Goal: Check status: Check status

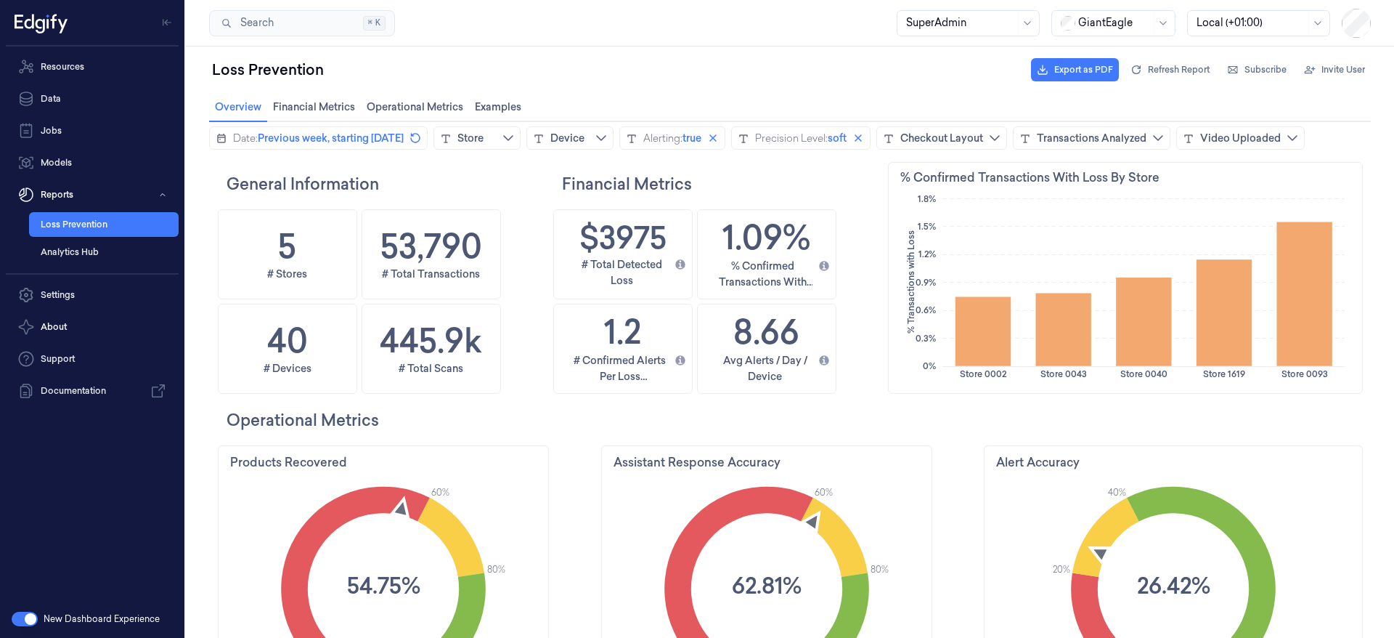
scroll to position [351, 466]
click at [1131, 25] on div at bounding box center [1114, 22] width 73 height 15
drag, startPoint x: 1112, startPoint y: 56, endPoint x: 1096, endPoint y: 62, distance: 17.3
click at [1112, 54] on div "DollarGeneral" at bounding box center [1105, 54] width 89 height 15
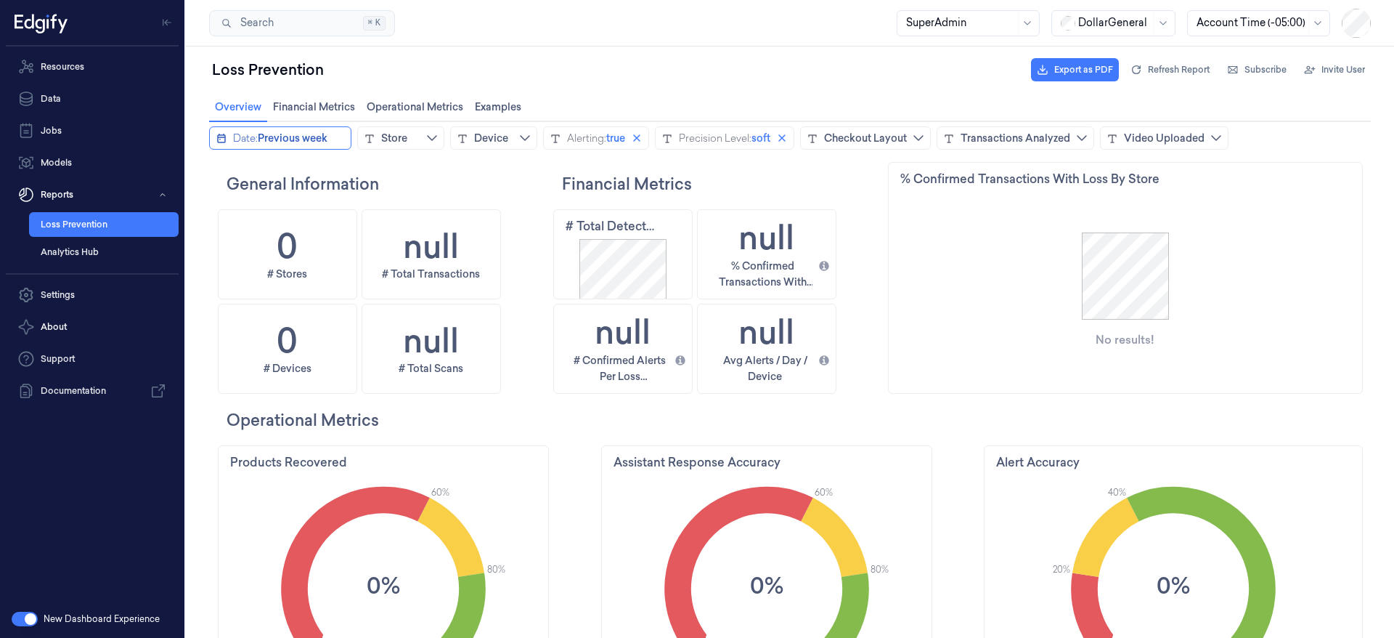
click at [221, 137] on icon "calendar icon" at bounding box center [221, 138] width 9 height 9
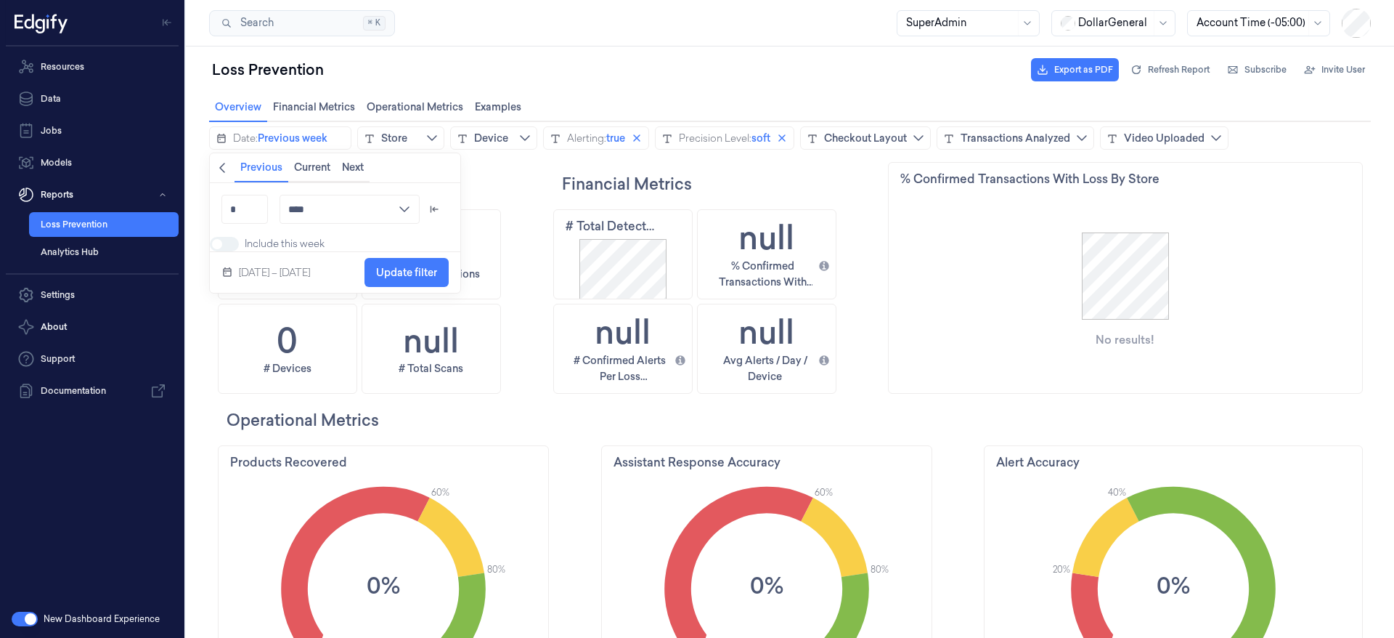
click at [226, 168] on icon "chevronleft icon" at bounding box center [222, 168] width 12 height 12
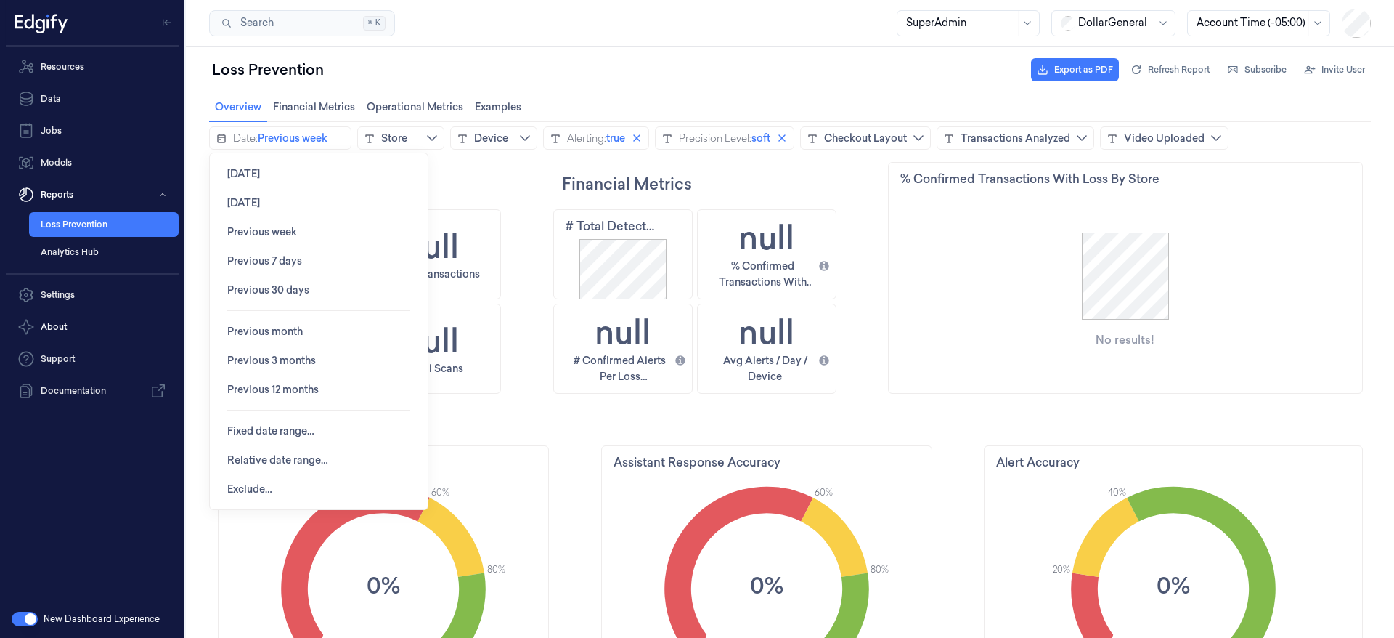
click at [731, 38] on div "Search Search... ⌘ K SuperAdmin DollarGeneral Account Time (-05:00)" at bounding box center [790, 23] width 1208 height 46
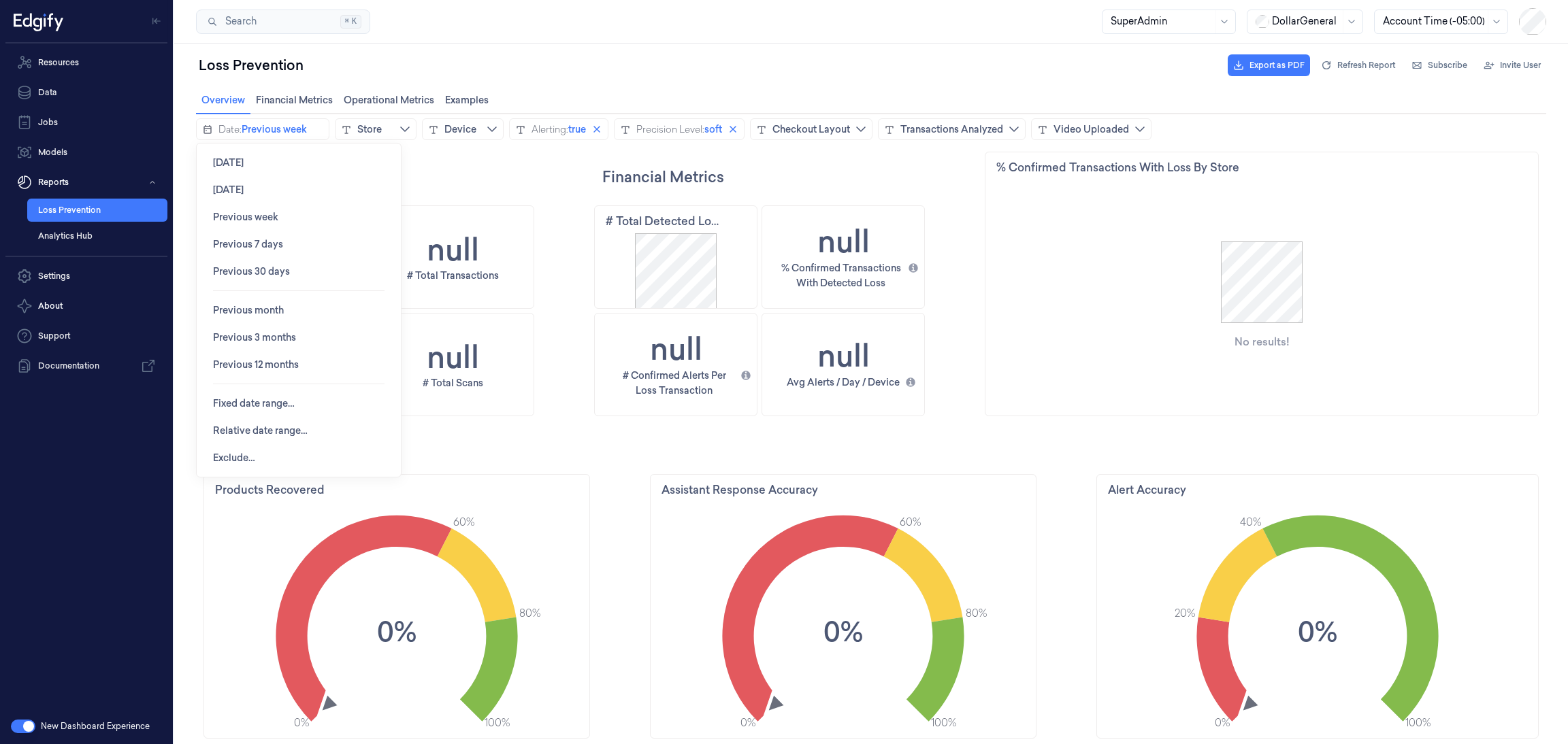
click at [1306, 19] on div at bounding box center [1306, 21] width 68 height 14
click at [1292, 95] on div "GiantEagle" at bounding box center [1290, 95] width 70 height 14
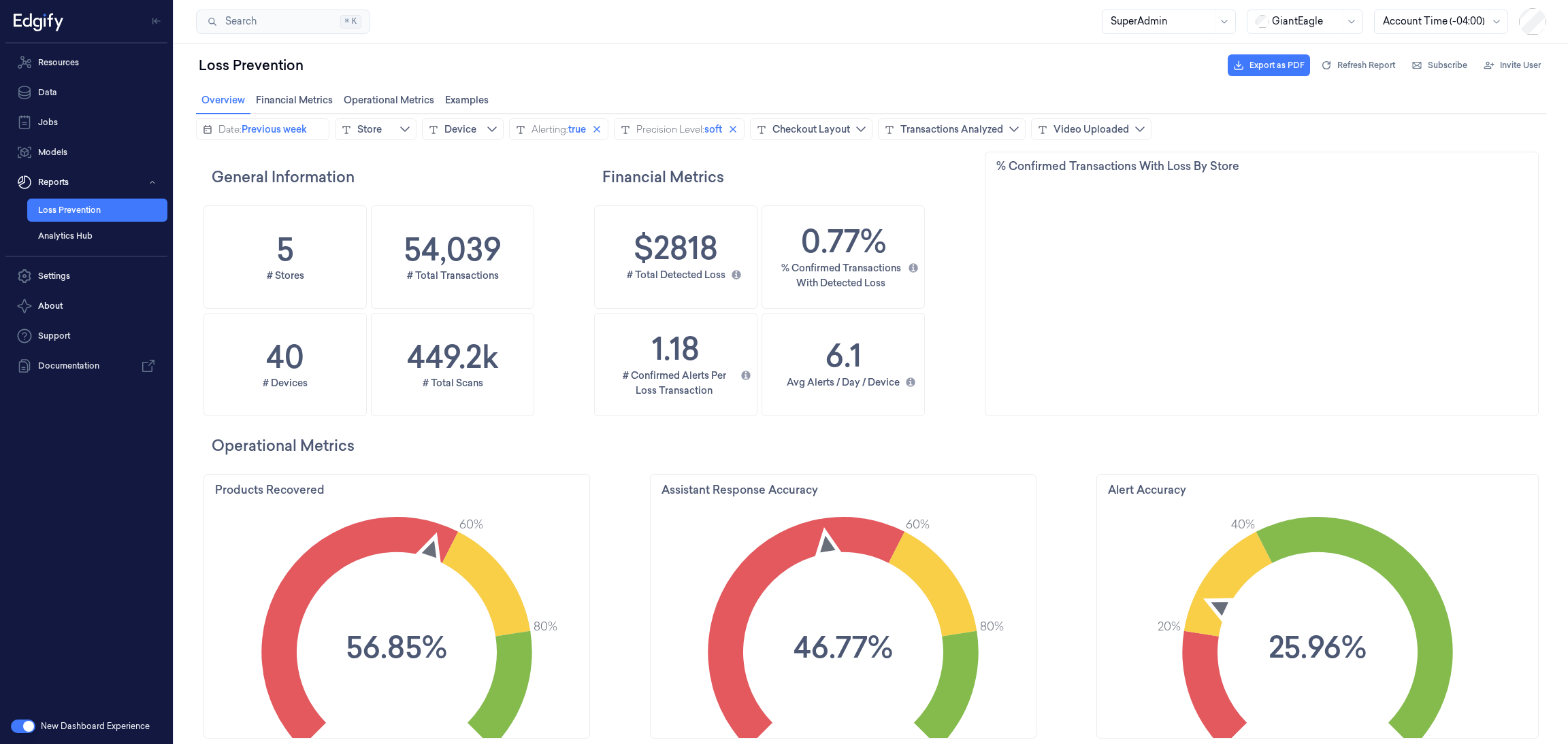
click at [214, 130] on button "Date: Previous week" at bounding box center [262, 128] width 133 height 22
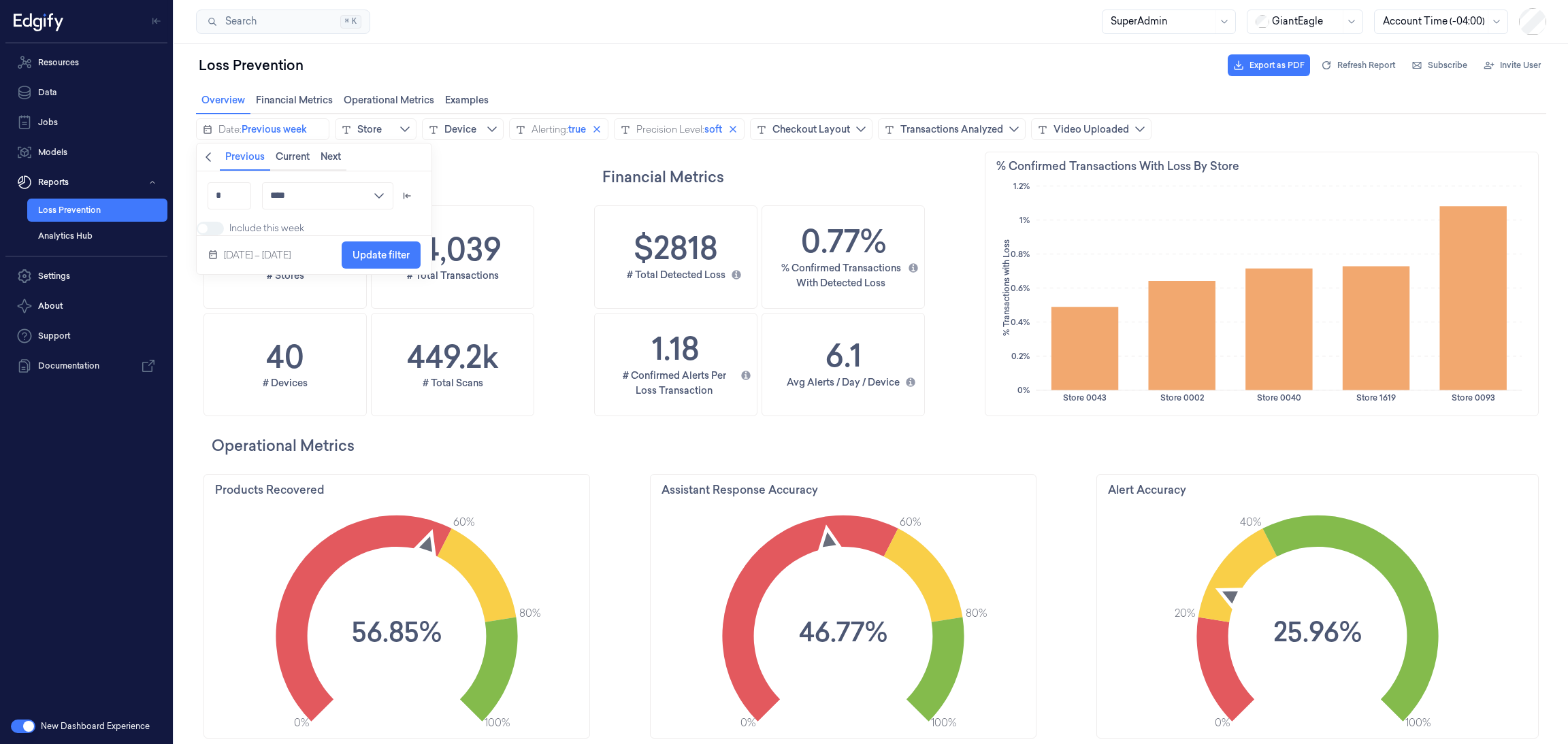
scroll to position [414, 65]
click at [206, 156] on icon "chevronleft icon" at bounding box center [208, 157] width 6 height 9
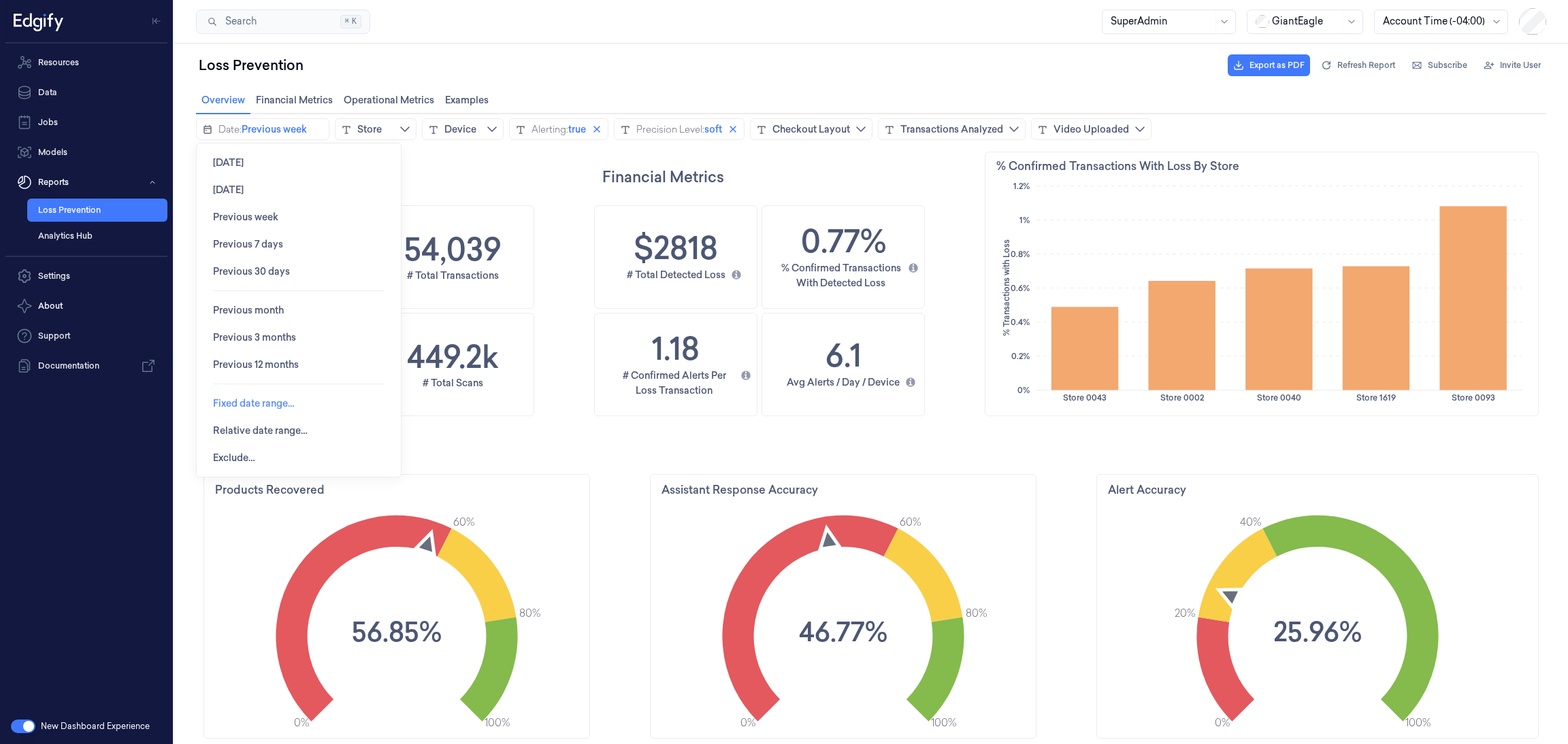
click at [231, 400] on span "Fixed date range…" at bounding box center [253, 404] width 82 height 11
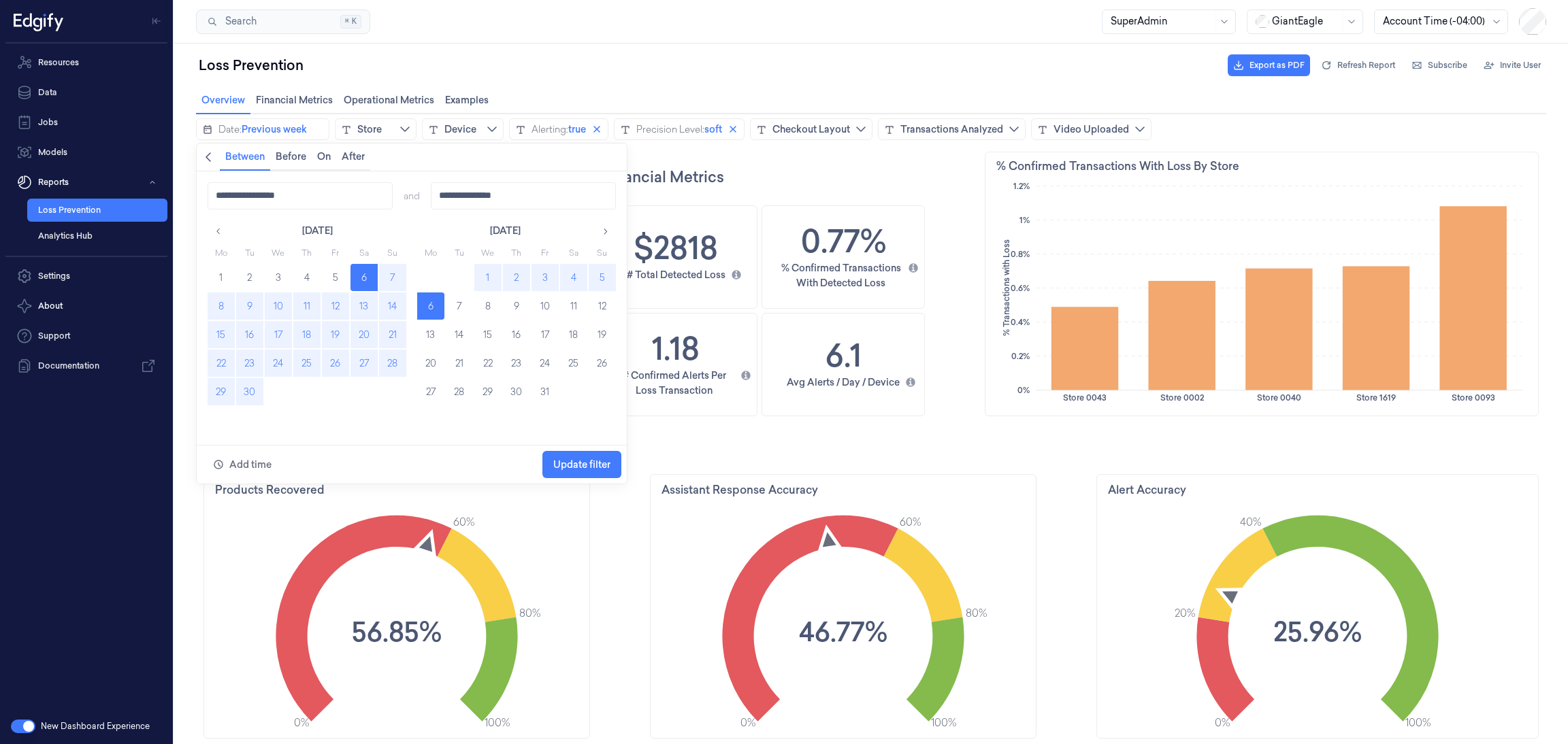
drag, startPoint x: 217, startPoint y: 362, endPoint x: 226, endPoint y: 362, distance: 9.0
click at [217, 363] on button "22" at bounding box center [220, 363] width 27 height 27
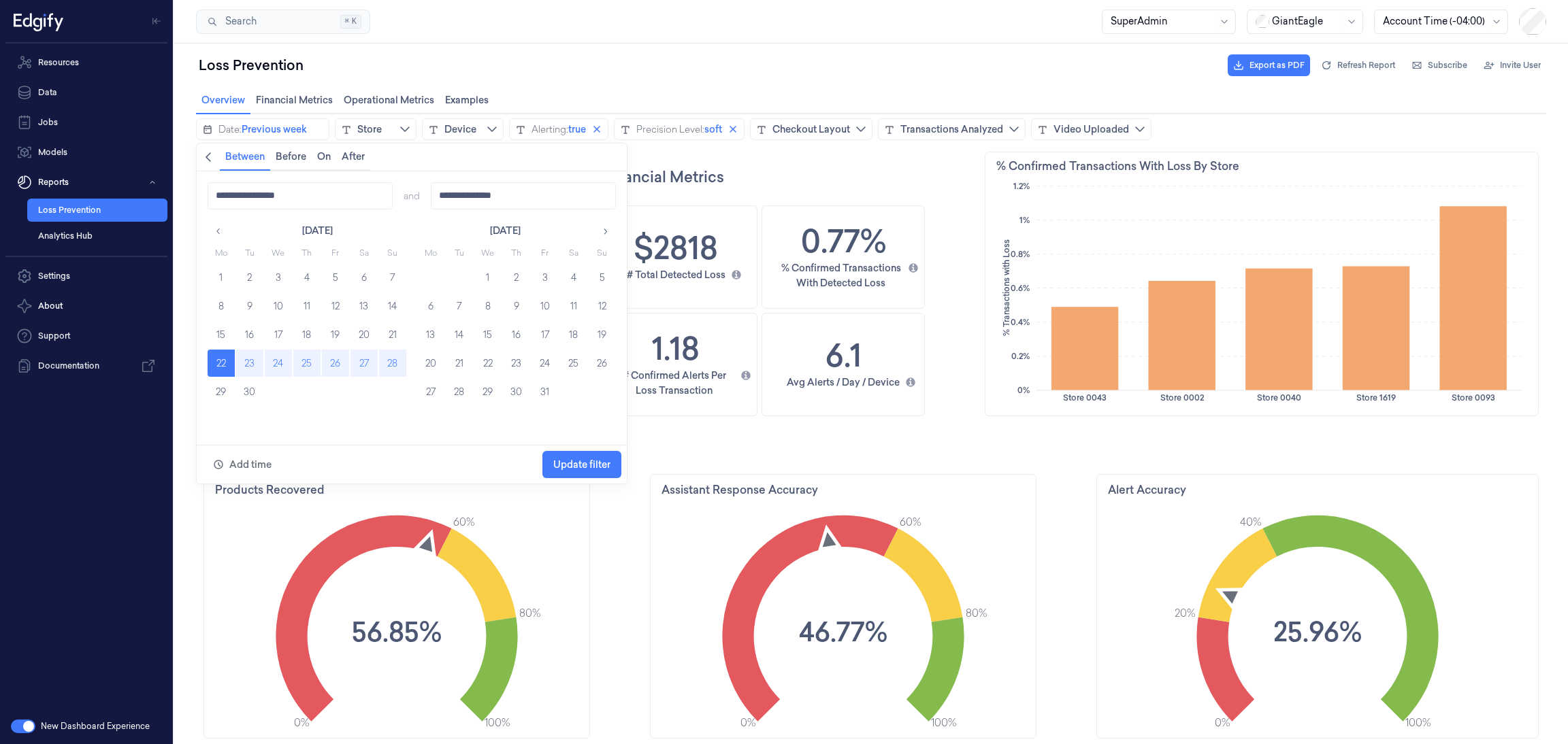
click at [392, 361] on button "28" at bounding box center [392, 363] width 27 height 27
type input "**********"
click at [568, 459] on span "Update filter" at bounding box center [581, 465] width 57 height 11
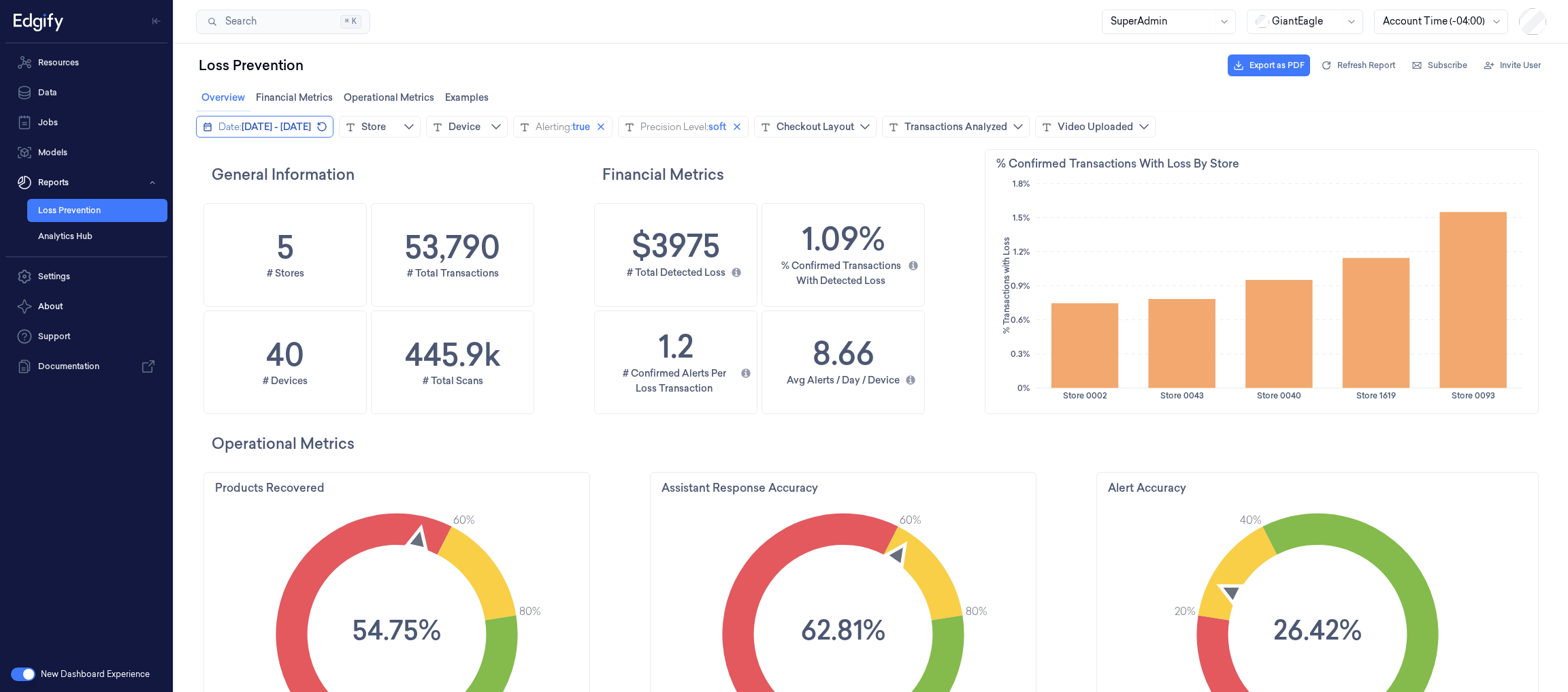
scroll to position [2, 0]
click at [275, 126] on span "[DATE] - [DATE]" at bounding box center [276, 128] width 69 height 14
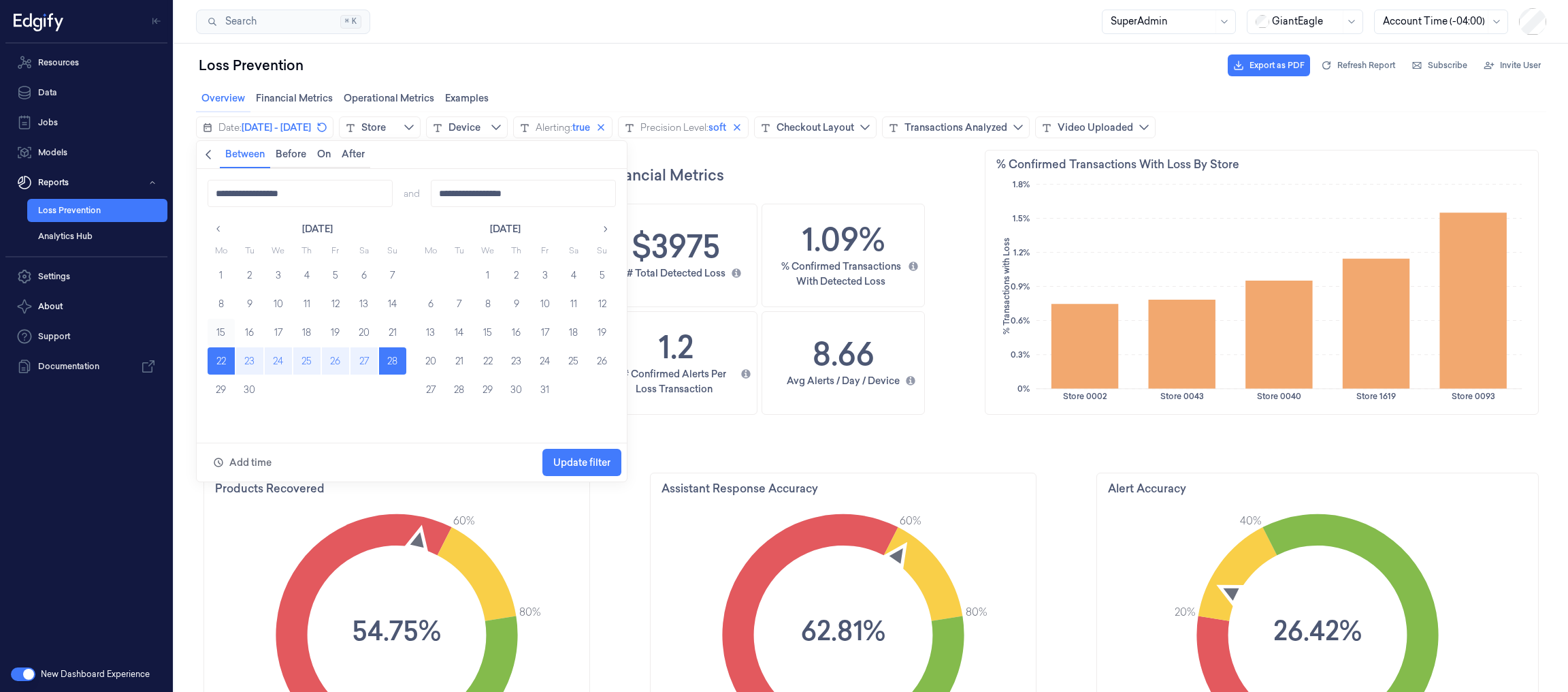
click at [213, 332] on button "15" at bounding box center [220, 332] width 27 height 27
drag, startPoint x: 388, startPoint y: 328, endPoint x: 412, endPoint y: 351, distance: 33.2
click at [389, 328] on button "21" at bounding box center [392, 332] width 27 height 27
type input "**********"
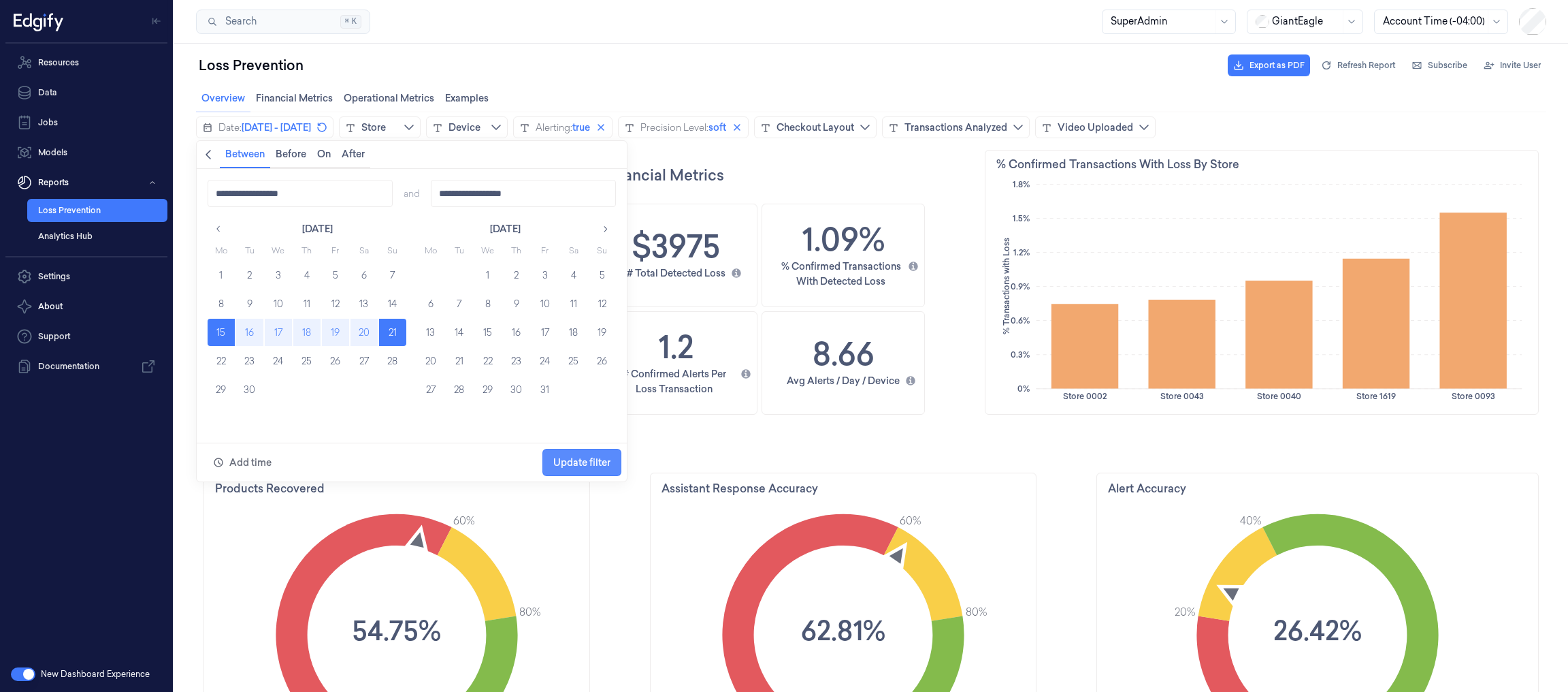
click at [577, 464] on span "Update filter" at bounding box center [581, 462] width 57 height 11
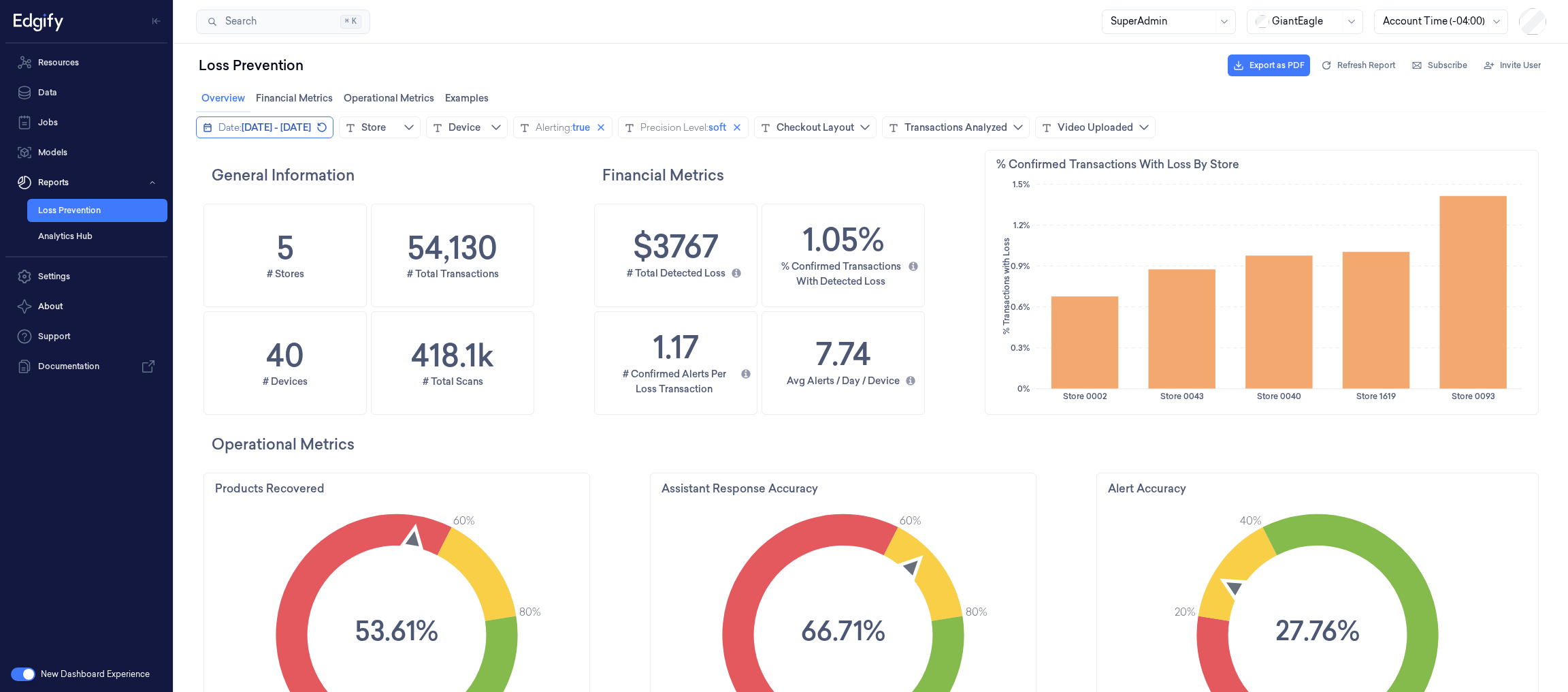
scroll to position [414, 65]
click at [261, 128] on span "[DATE] - [DATE]" at bounding box center [276, 128] width 69 height 14
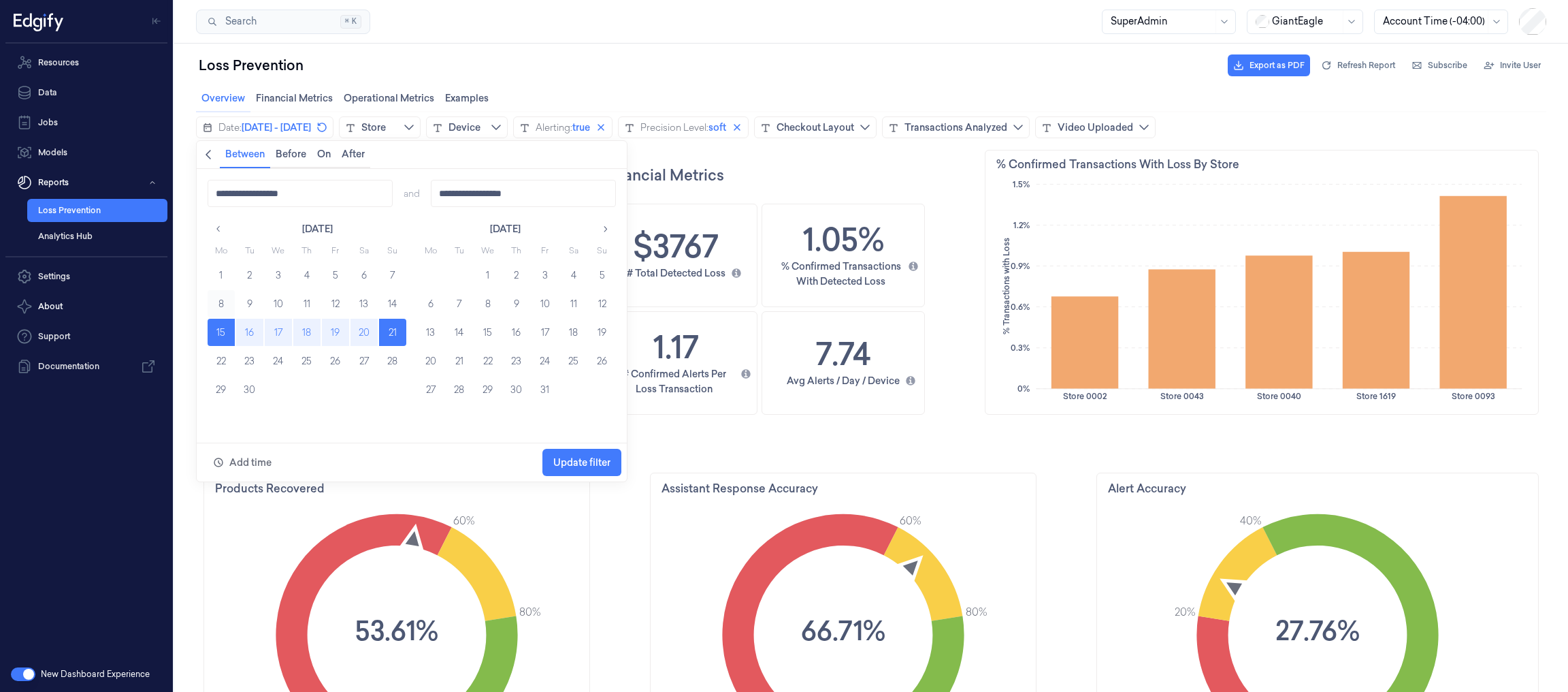
click at [223, 305] on button "8" at bounding box center [220, 303] width 27 height 27
click at [389, 297] on button "14" at bounding box center [392, 303] width 27 height 27
type input "**********"
click at [603, 454] on span "Update filter" at bounding box center [581, 462] width 57 height 26
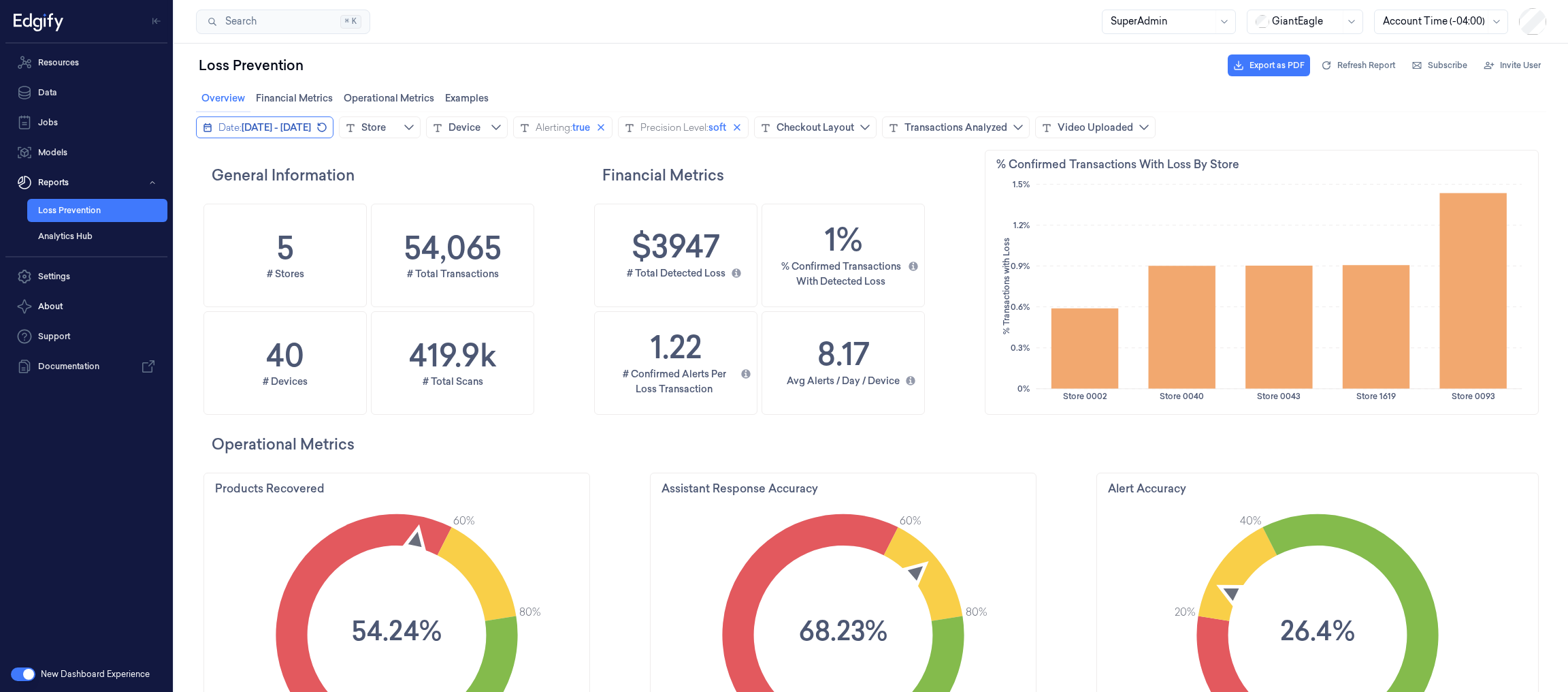
click at [290, 128] on span "[DATE] - [DATE]" at bounding box center [276, 128] width 69 height 14
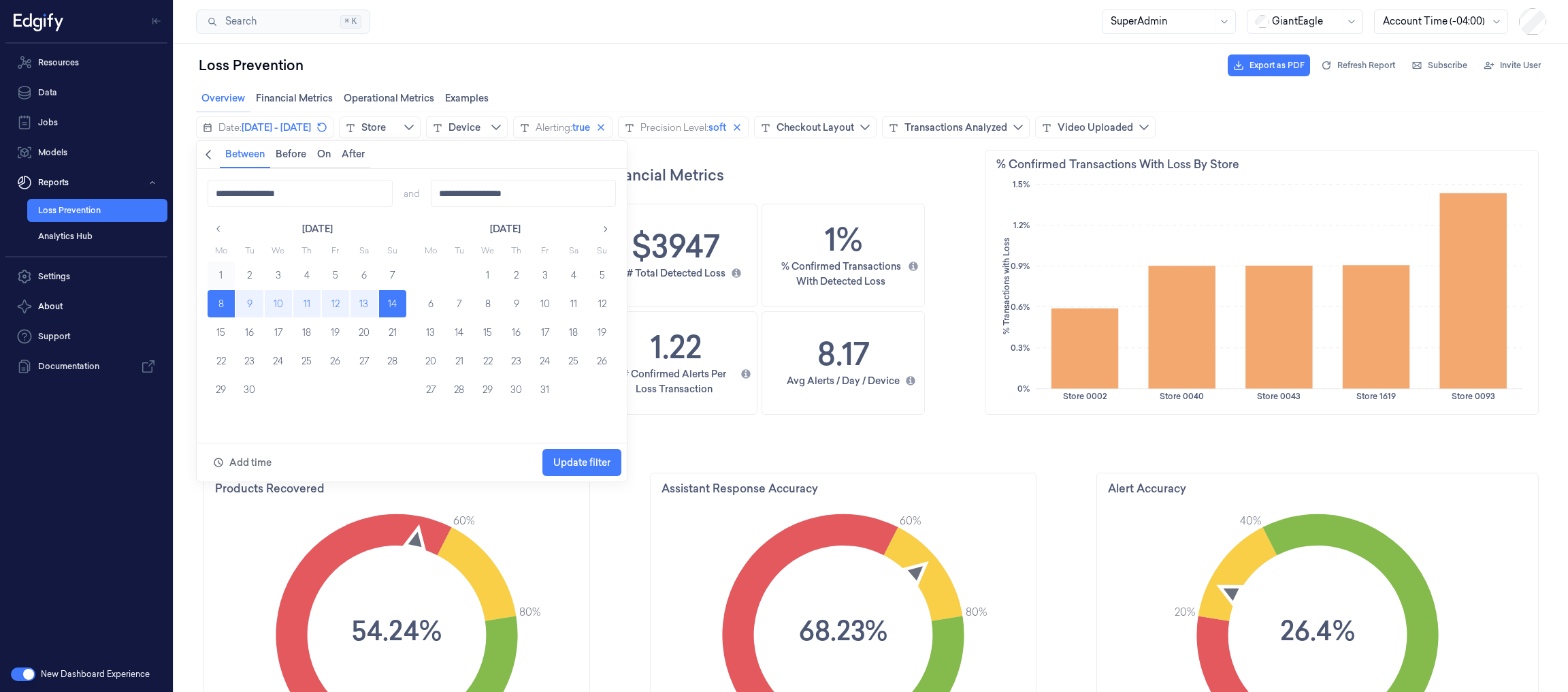
click at [215, 278] on button "1" at bounding box center [220, 275] width 27 height 27
click at [399, 276] on button "7" at bounding box center [392, 275] width 27 height 27
type input "**********"
click at [576, 464] on span "Update filter" at bounding box center [581, 462] width 57 height 11
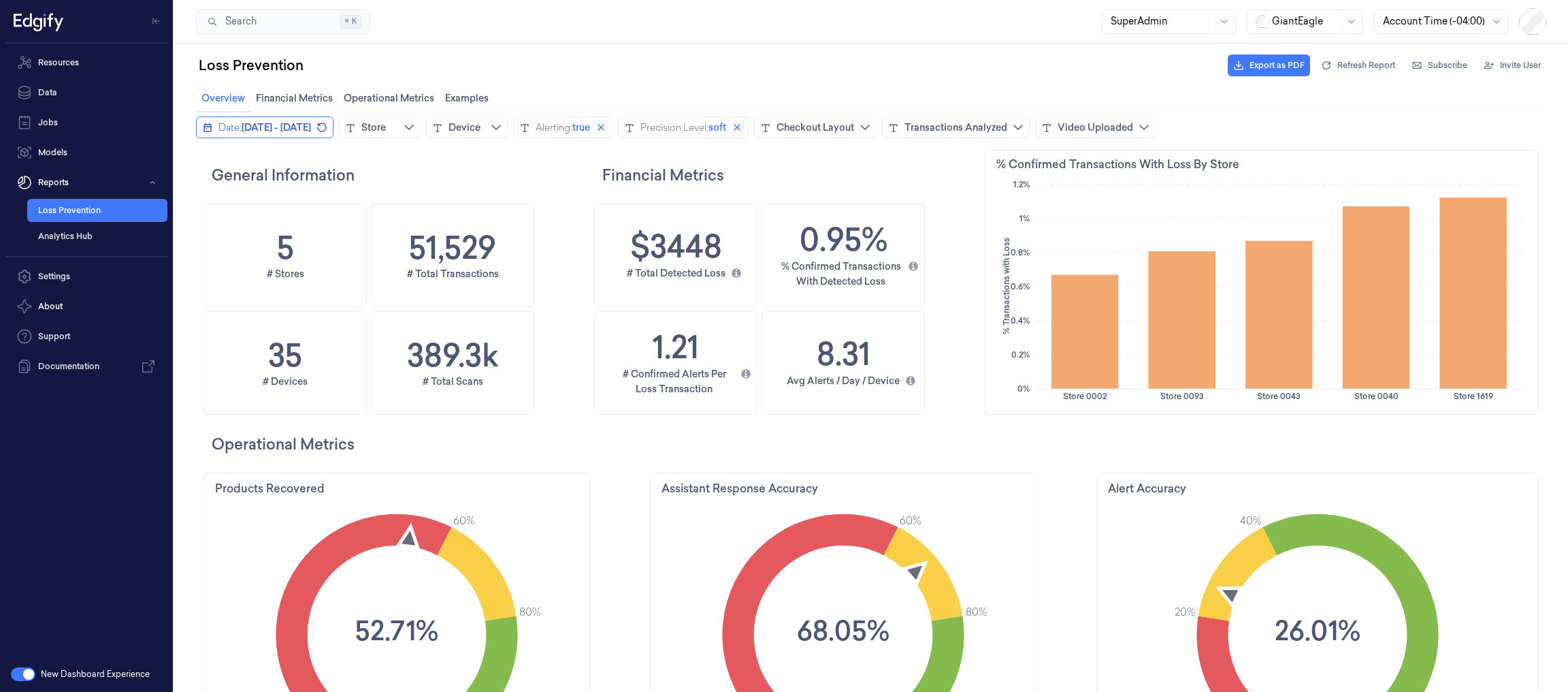
click at [287, 124] on span "[DATE] - [DATE]" at bounding box center [276, 128] width 69 height 14
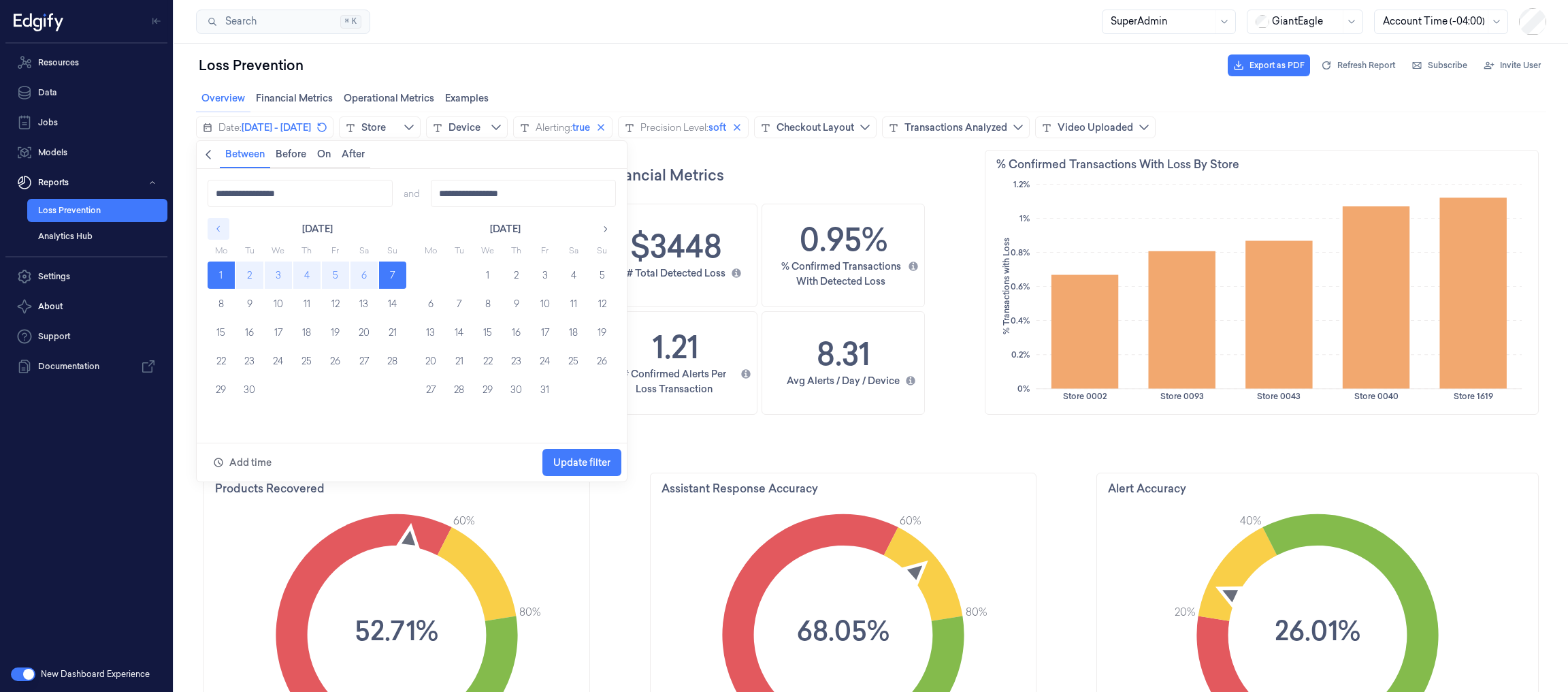
click at [218, 222] on button "button" at bounding box center [217, 228] width 22 height 22
click at [434, 387] on button "25" at bounding box center [430, 389] width 27 height 27
click at [598, 388] on button "31" at bounding box center [602, 389] width 27 height 27
type input "**********"
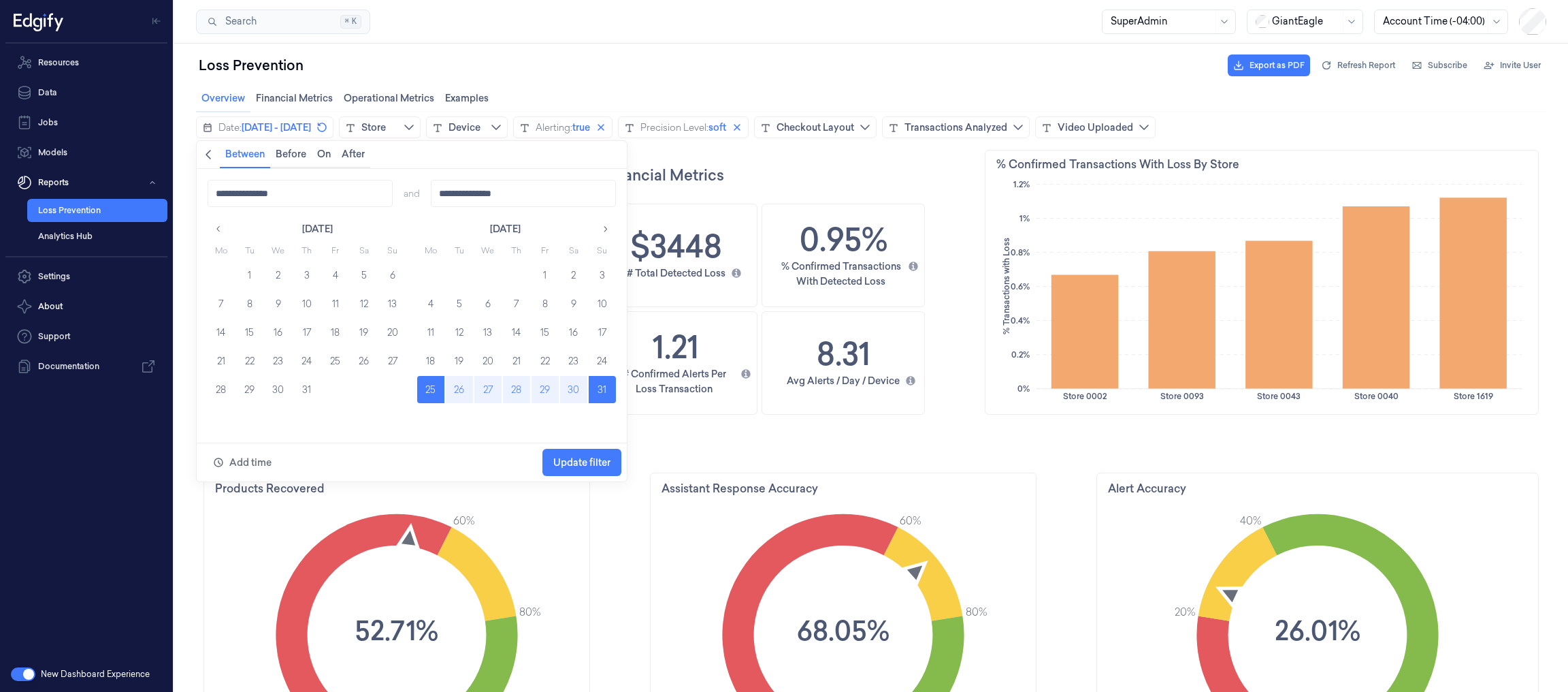
drag, startPoint x: 597, startPoint y: 453, endPoint x: 605, endPoint y: 470, distance: 18.8
click at [598, 453] on span "Update filter" at bounding box center [581, 462] width 57 height 26
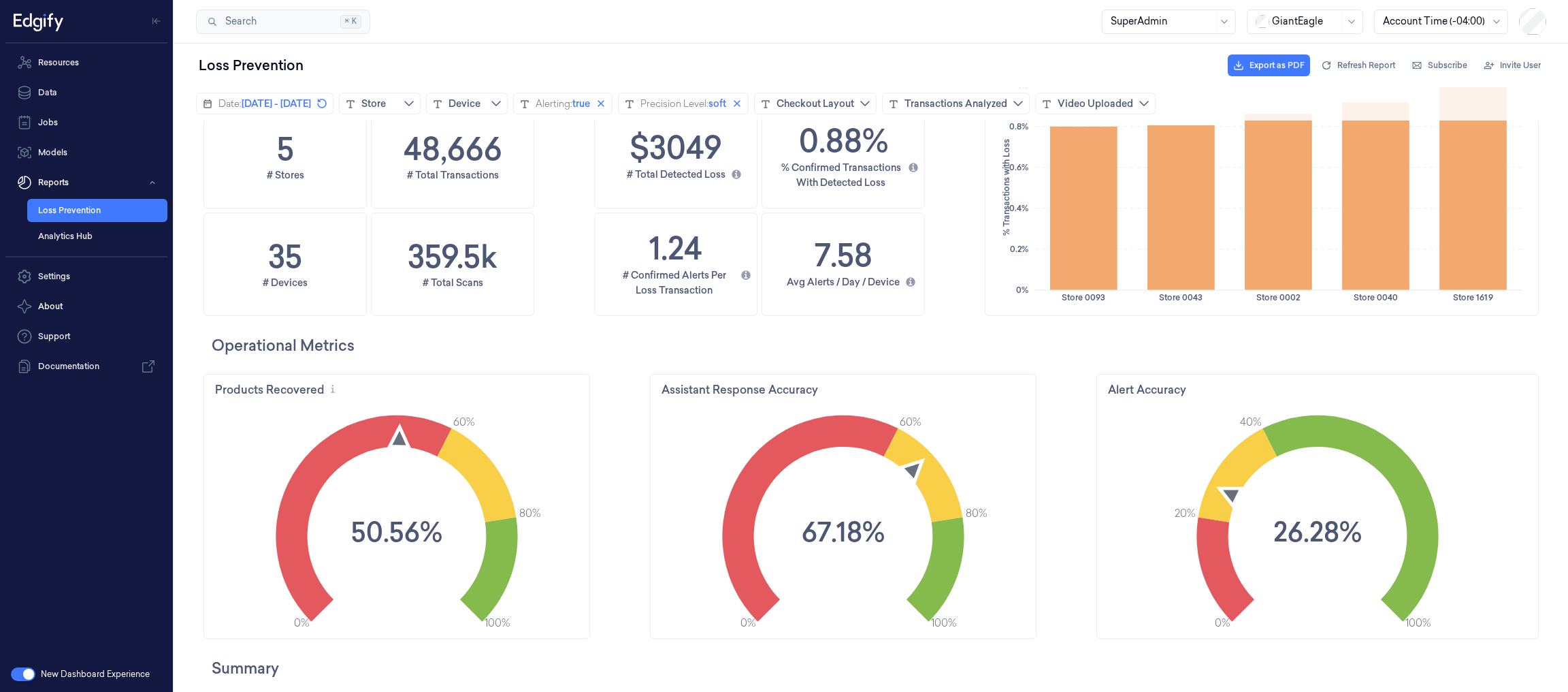
scroll to position [103, 0]
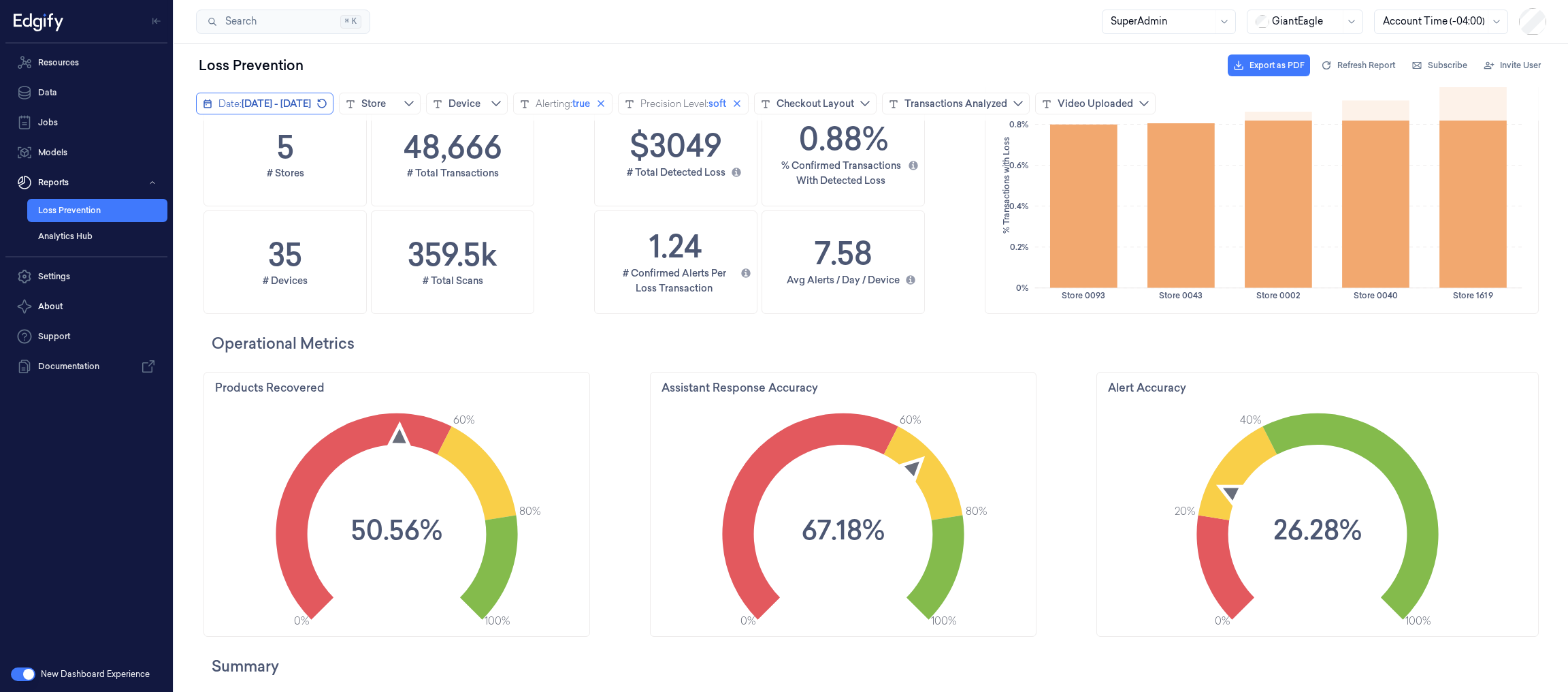
click at [291, 106] on span "[DATE] - [DATE]" at bounding box center [276, 103] width 69 height 14
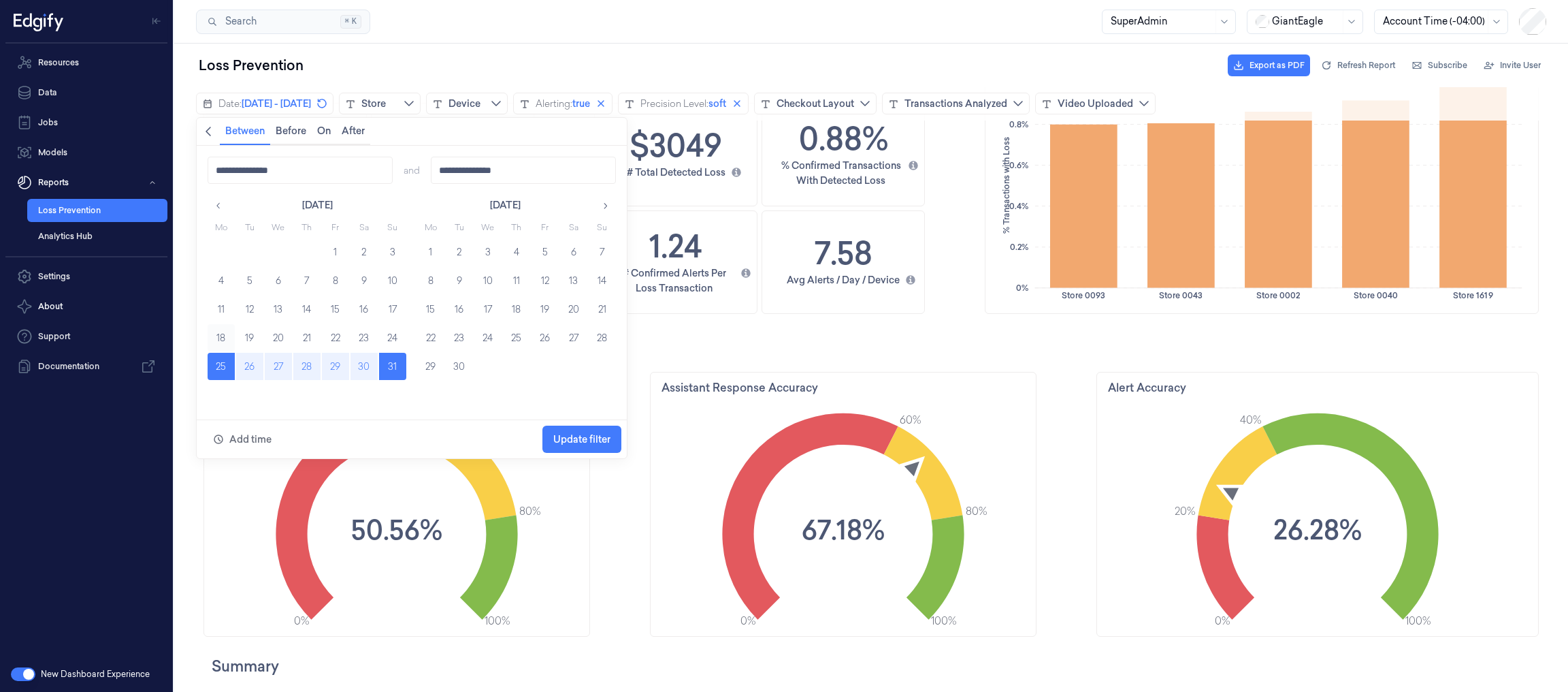
click at [218, 333] on button "18" at bounding box center [220, 338] width 27 height 27
click at [389, 335] on button "24" at bounding box center [392, 338] width 27 height 27
type input "**********"
click at [582, 439] on span "Update filter" at bounding box center [581, 440] width 57 height 11
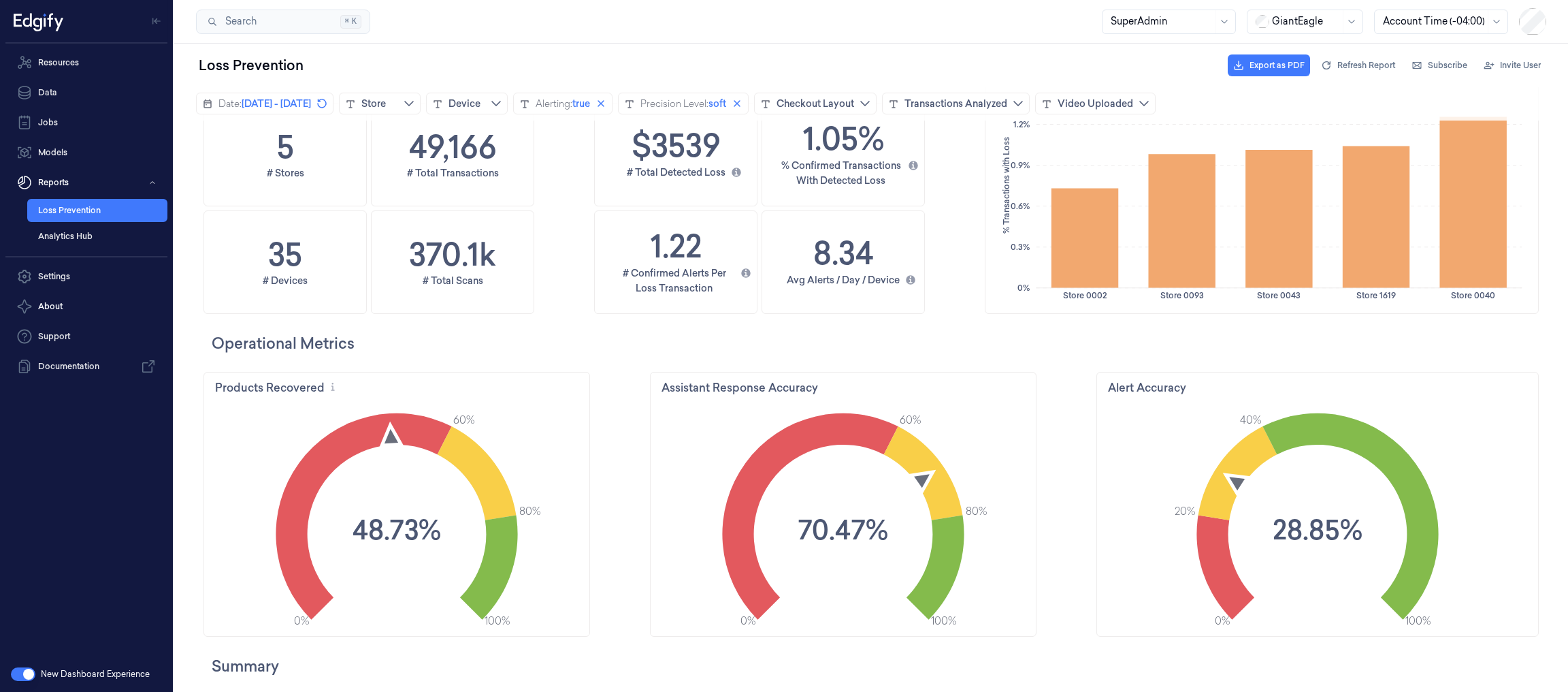
scroll to position [414, 567]
click at [272, 102] on span "[DATE] - [DATE]" at bounding box center [276, 103] width 69 height 14
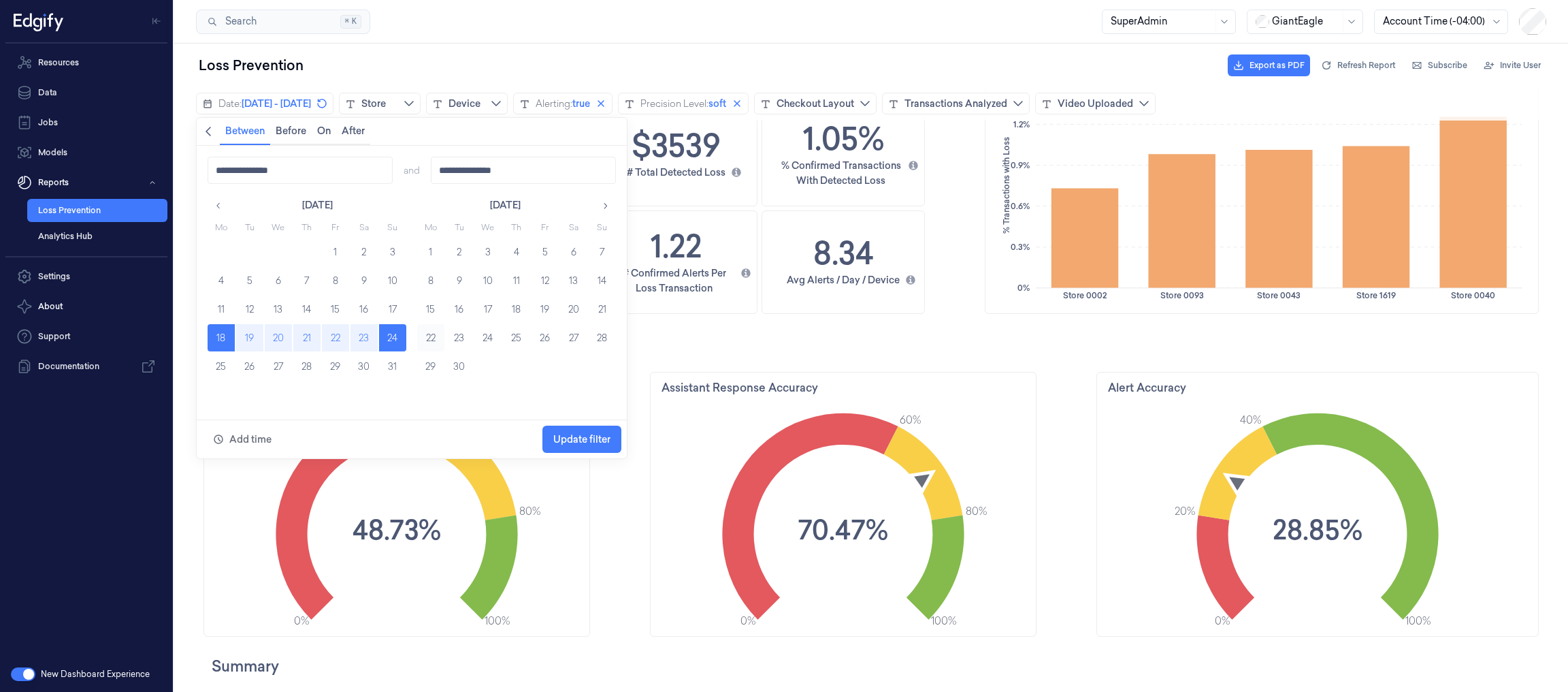
click at [427, 337] on button "22" at bounding box center [430, 338] width 27 height 27
click at [598, 339] on button "28" at bounding box center [602, 338] width 27 height 27
type input "**********"
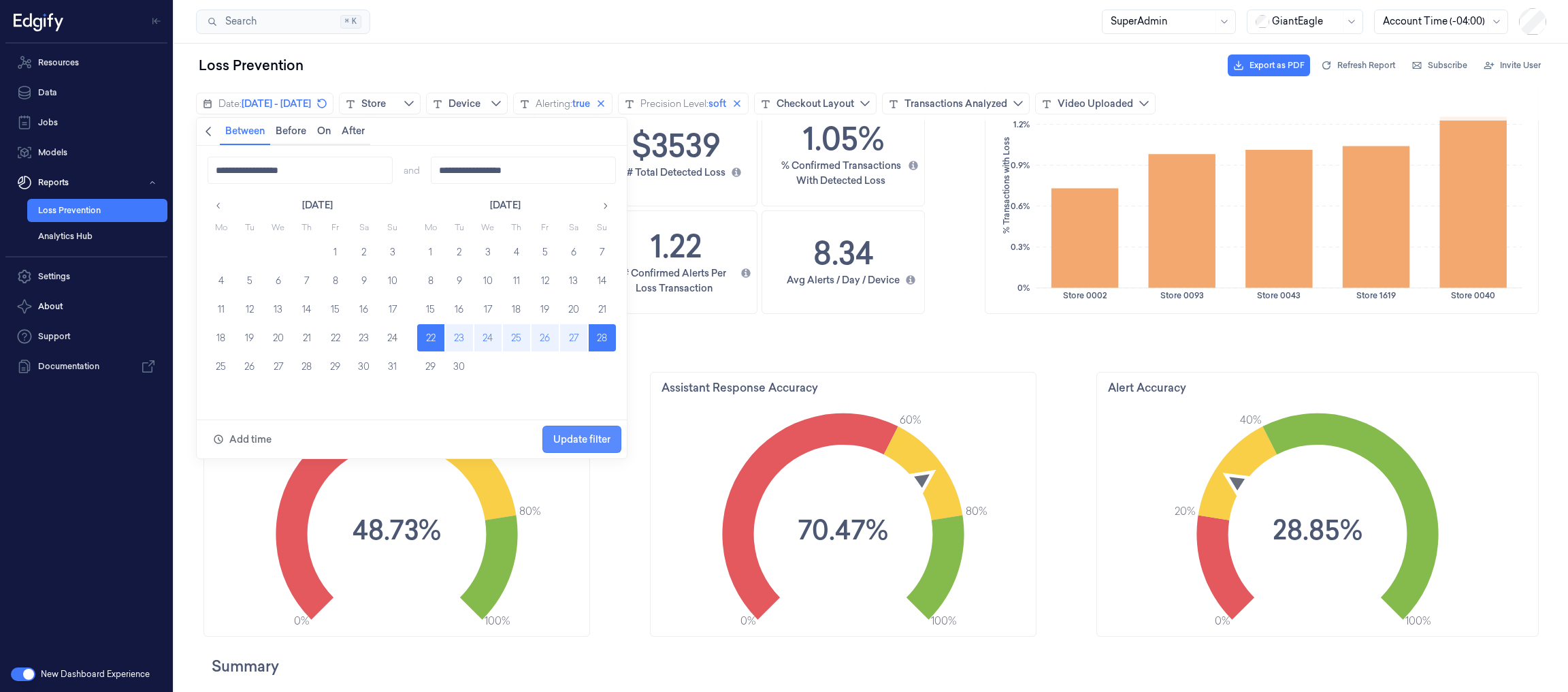
click at [589, 434] on span "Update filter" at bounding box center [581, 440] width 57 height 11
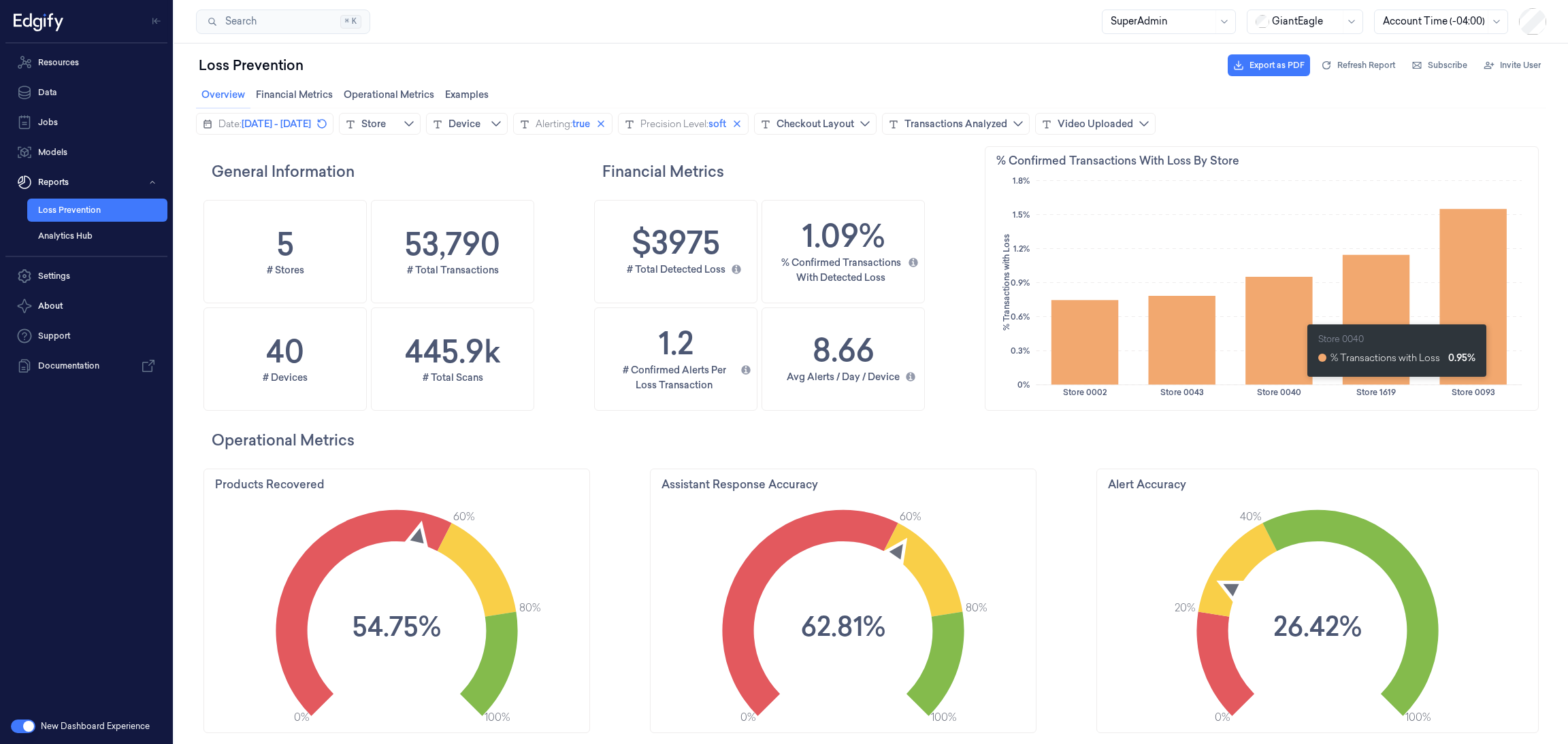
click at [561, 71] on div "Loss Prevention Export as PDF Refresh Report Subscribe Invite User" at bounding box center [871, 65] width 1351 height 33
